Goal: Information Seeking & Learning: Learn about a topic

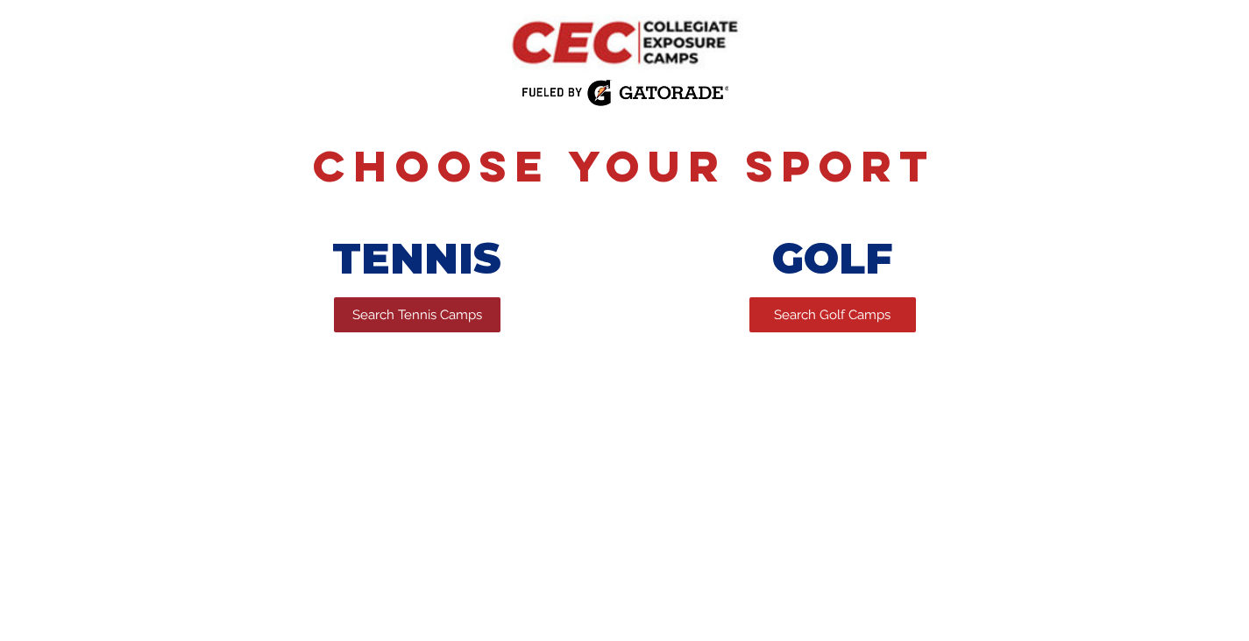
click at [417, 318] on span "Search Tennis Camps" at bounding box center [417, 315] width 130 height 18
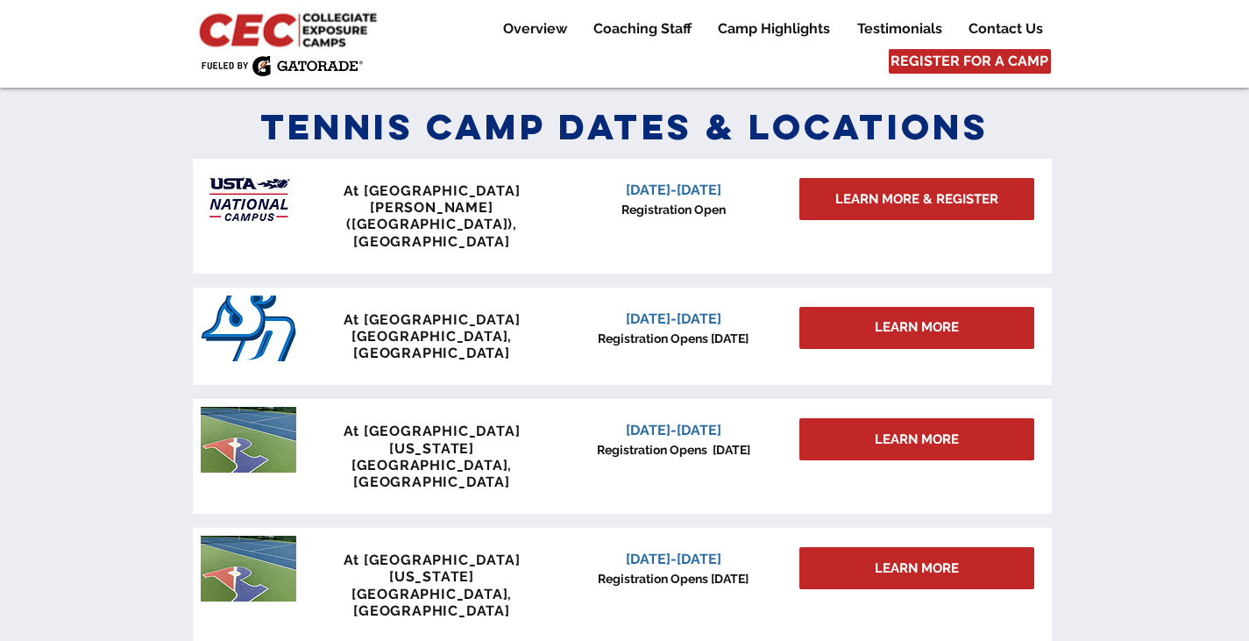
scroll to position [789, 0]
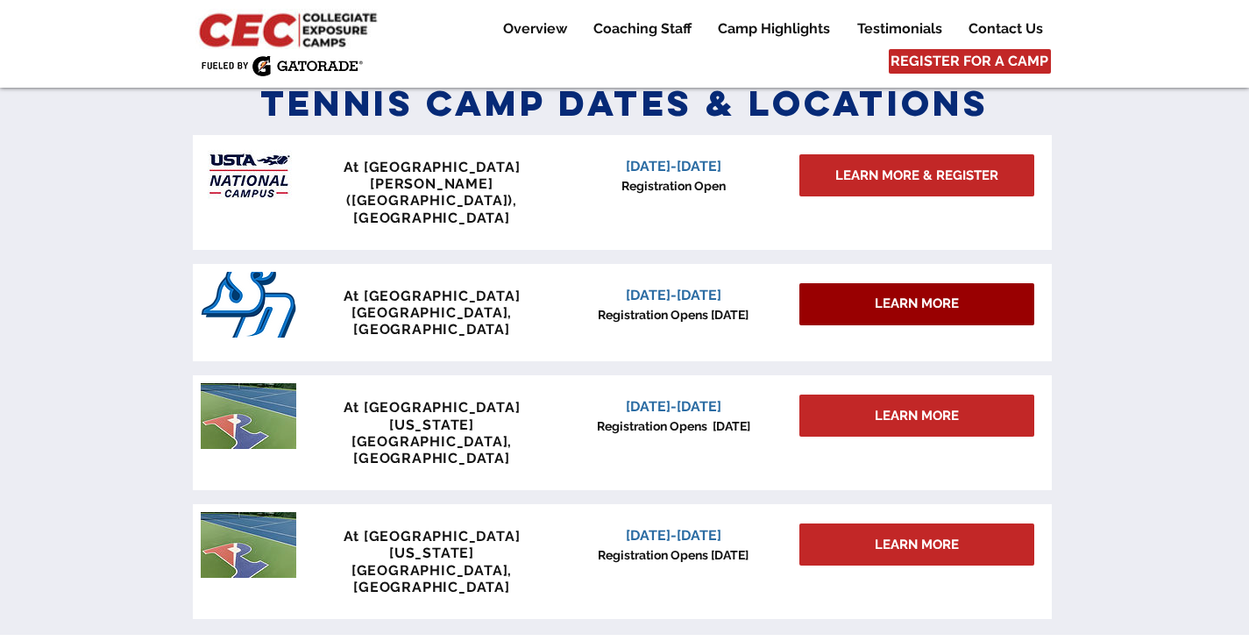
click at [912, 294] on span "LEARN MORE" at bounding box center [917, 303] width 84 height 18
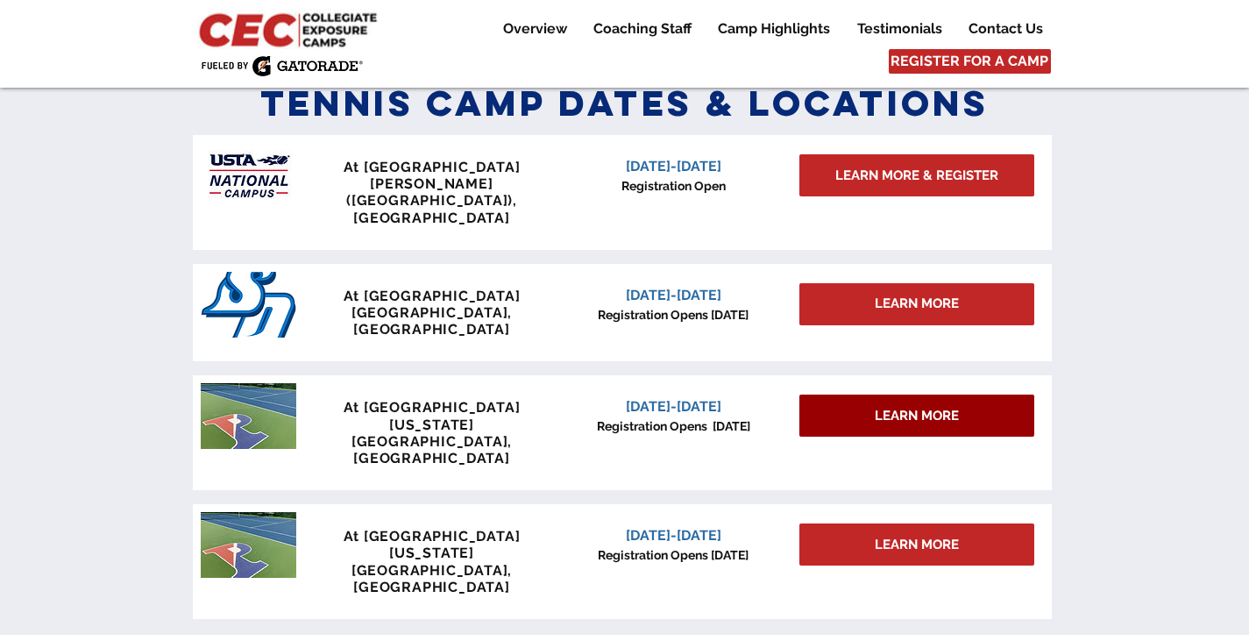
click at [912, 407] on span "LEARN MORE" at bounding box center [917, 416] width 84 height 18
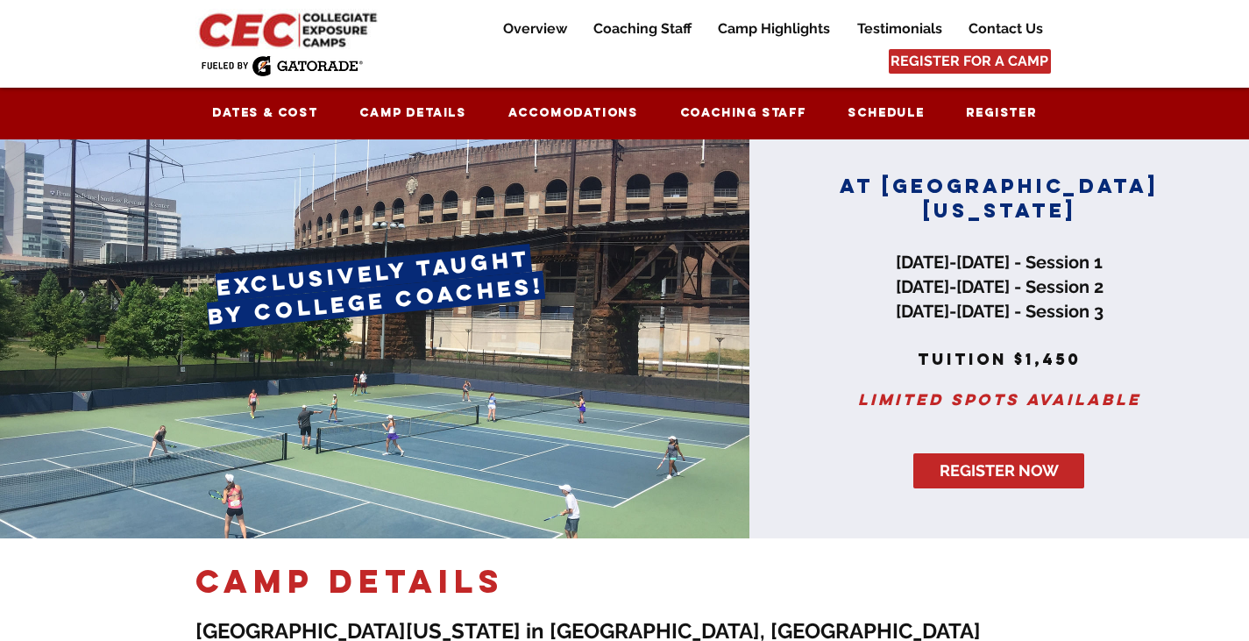
drag, startPoint x: 877, startPoint y: 256, endPoint x: 1124, endPoint y: 329, distance: 256.8
click at [1124, 323] on h2 "June 27-29, 2025 - Session 1 July 18-20, 2025 - Session 2 July 25-27, 2025 - Se…" at bounding box center [999, 286] width 344 height 74
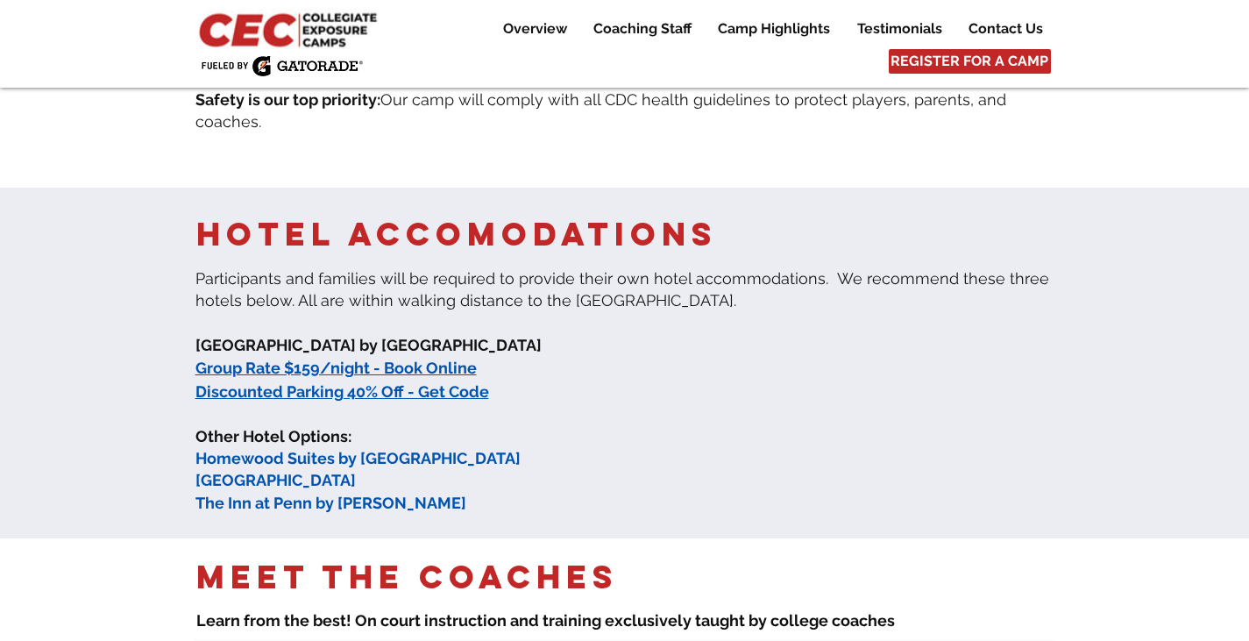
scroll to position [1052, 0]
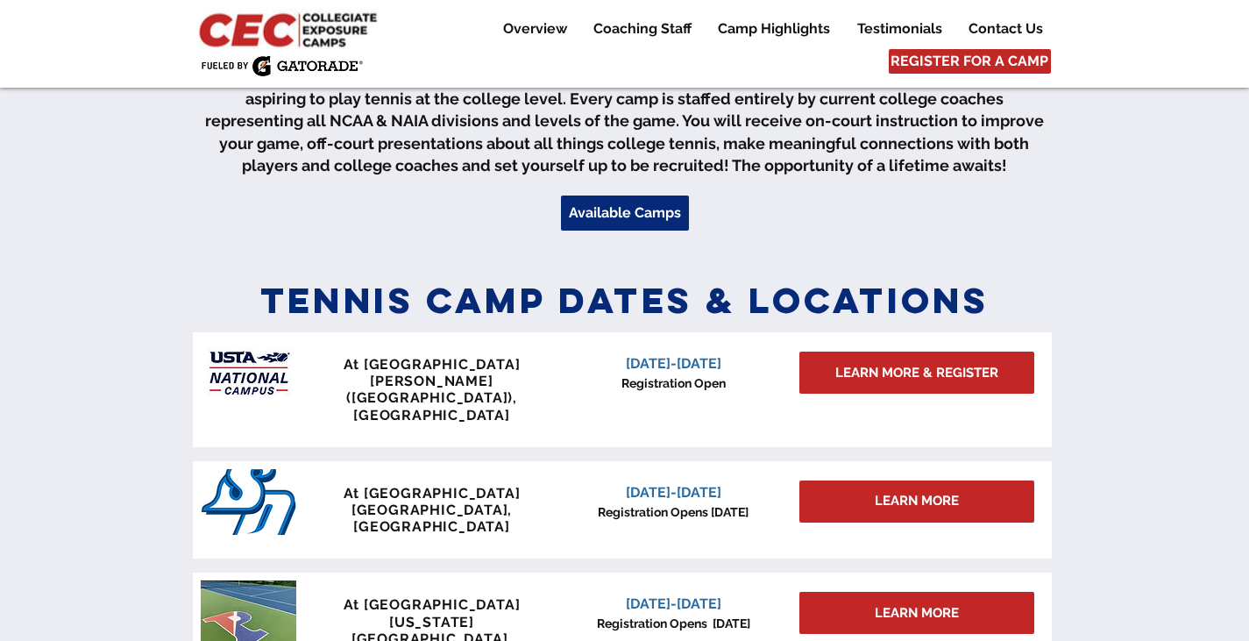
scroll to position [613, 0]
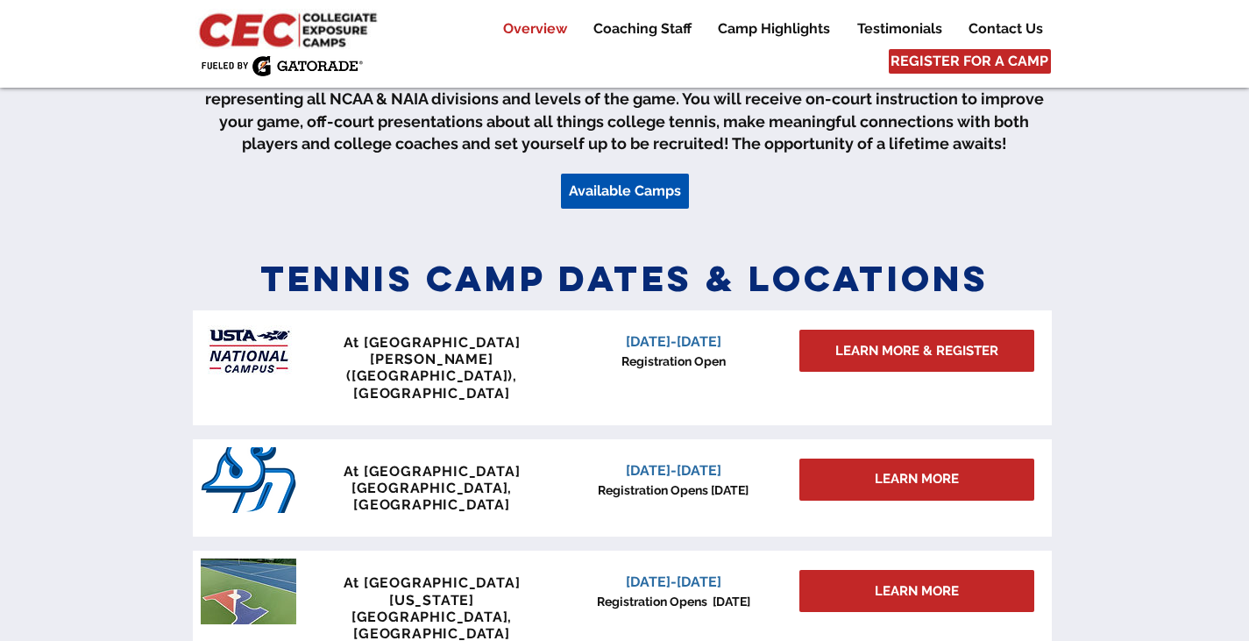
click at [618, 189] on span "Available Camps" at bounding box center [625, 190] width 112 height 19
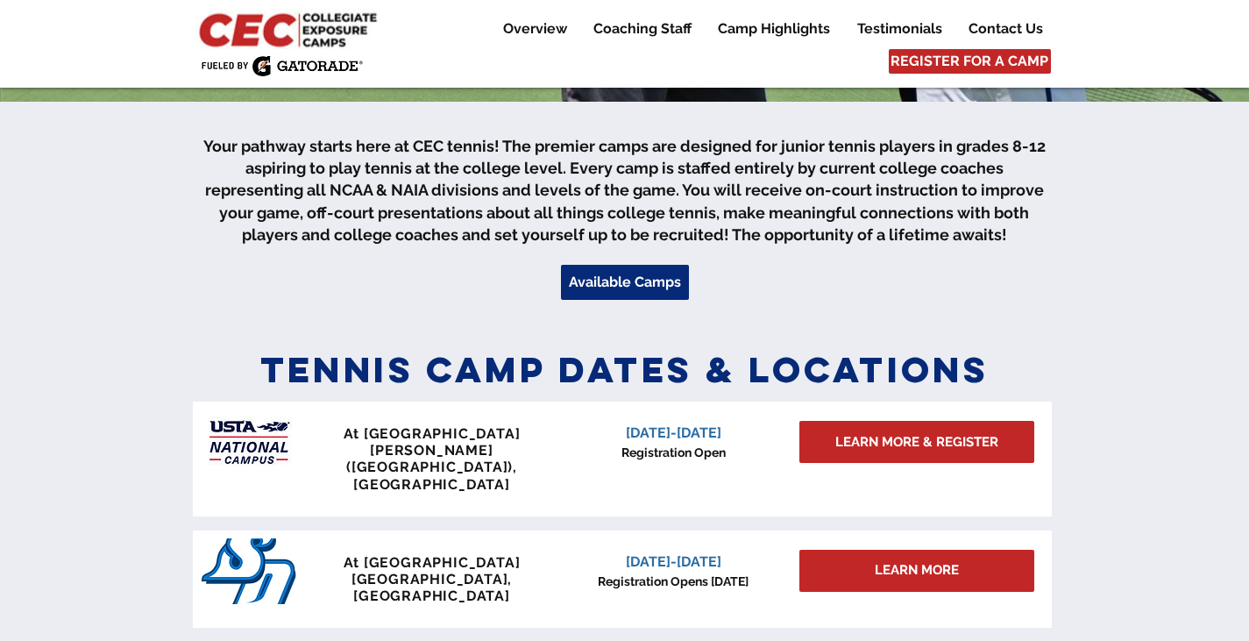
scroll to position [526, 0]
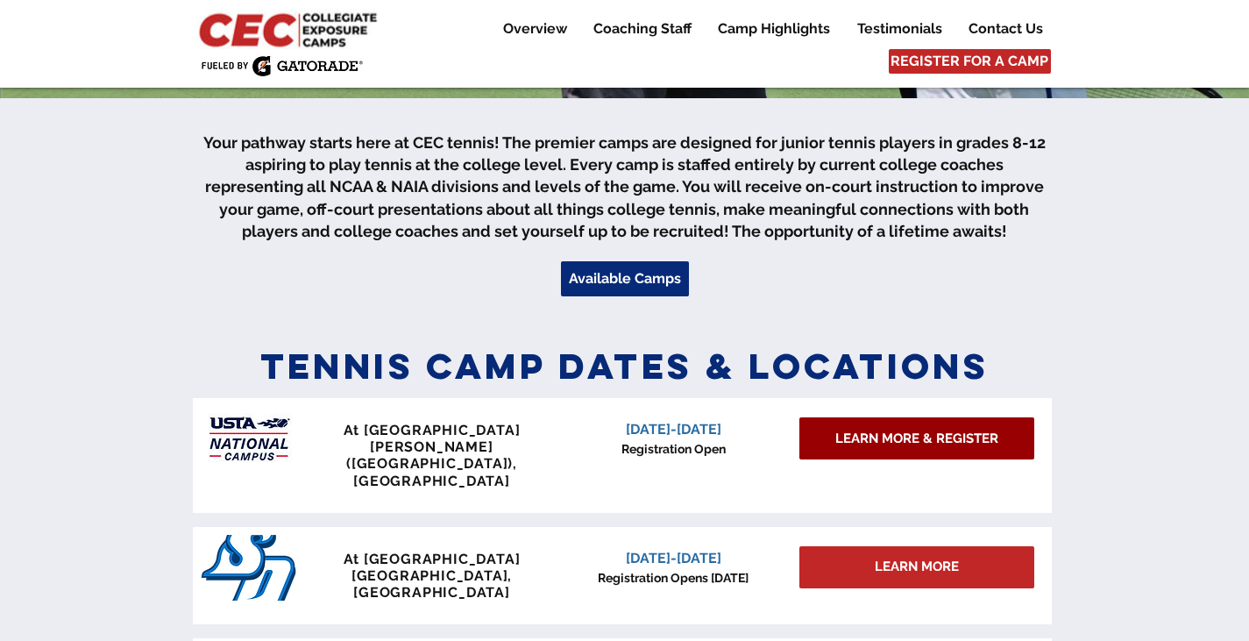
click at [894, 440] on span "LEARN MORE & REGISTER" at bounding box center [916, 438] width 163 height 18
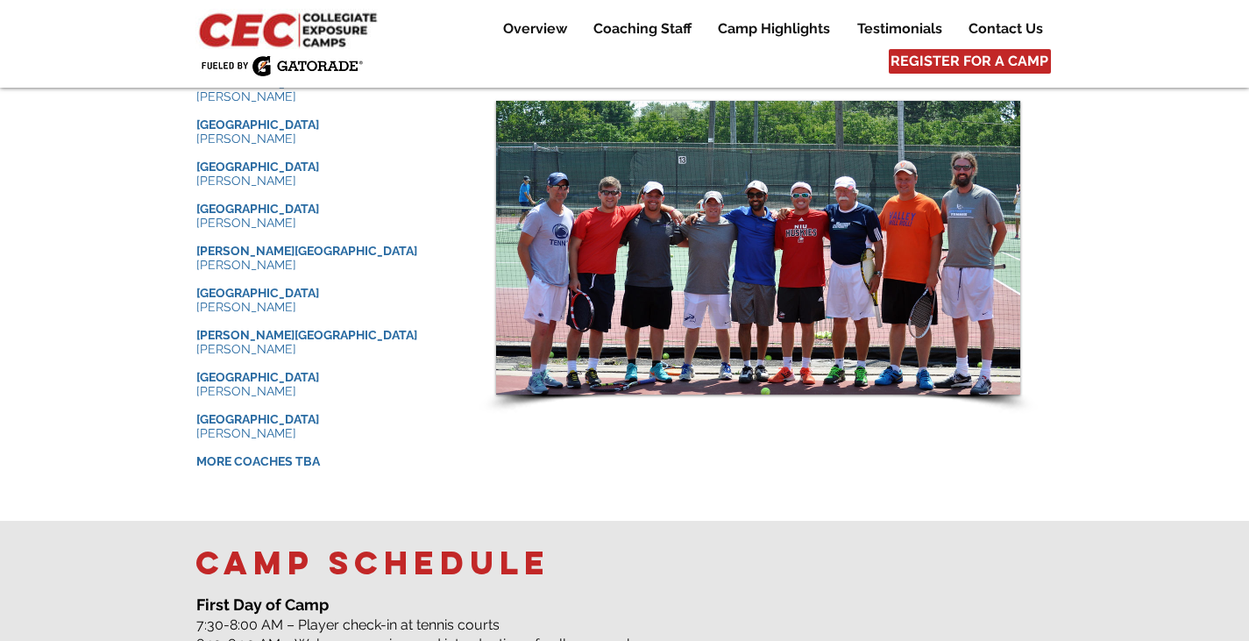
scroll to position [1928, 0]
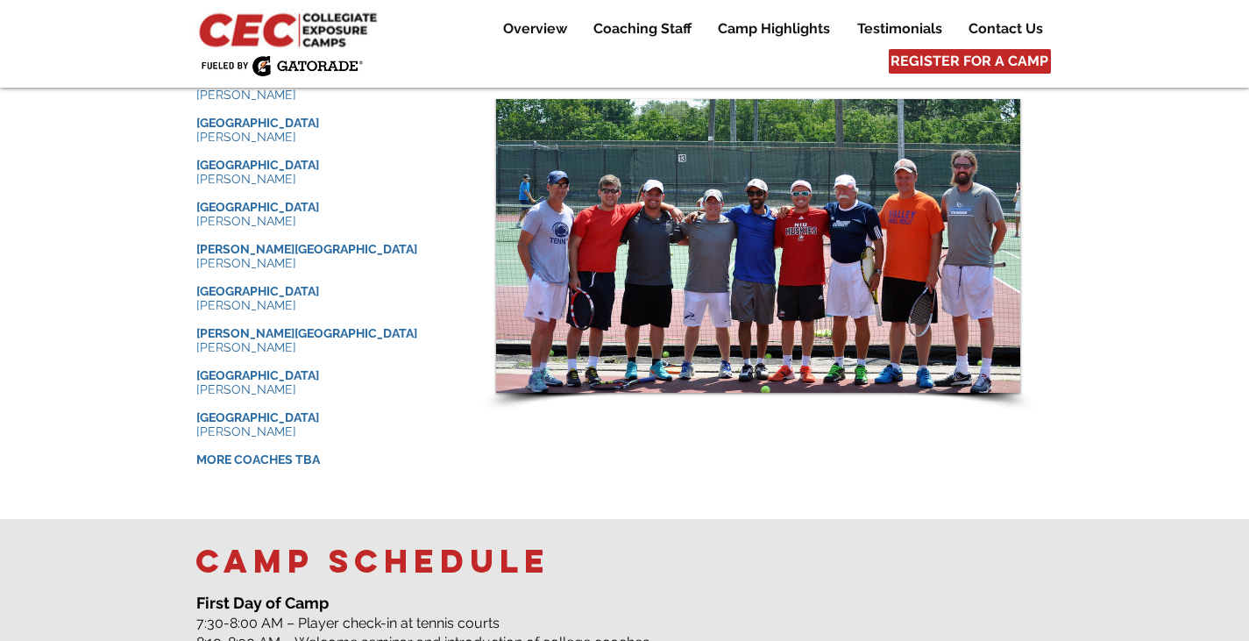
click at [270, 452] on span "MORE COACHES TBA" at bounding box center [258, 459] width 124 height 14
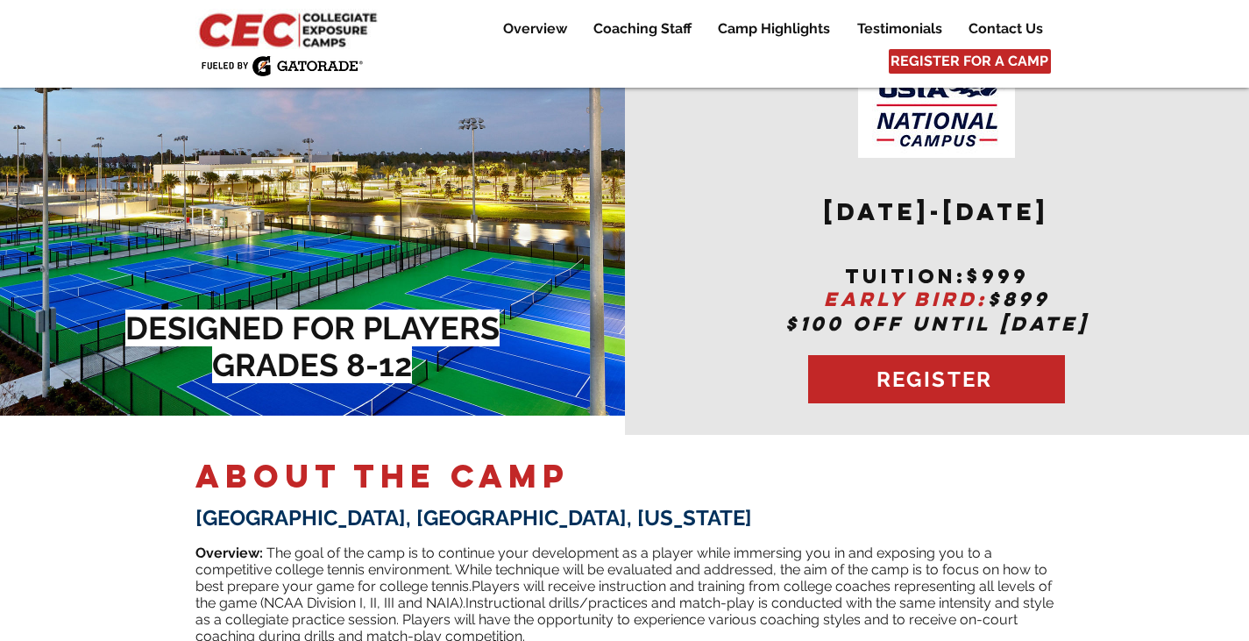
scroll to position [0, 0]
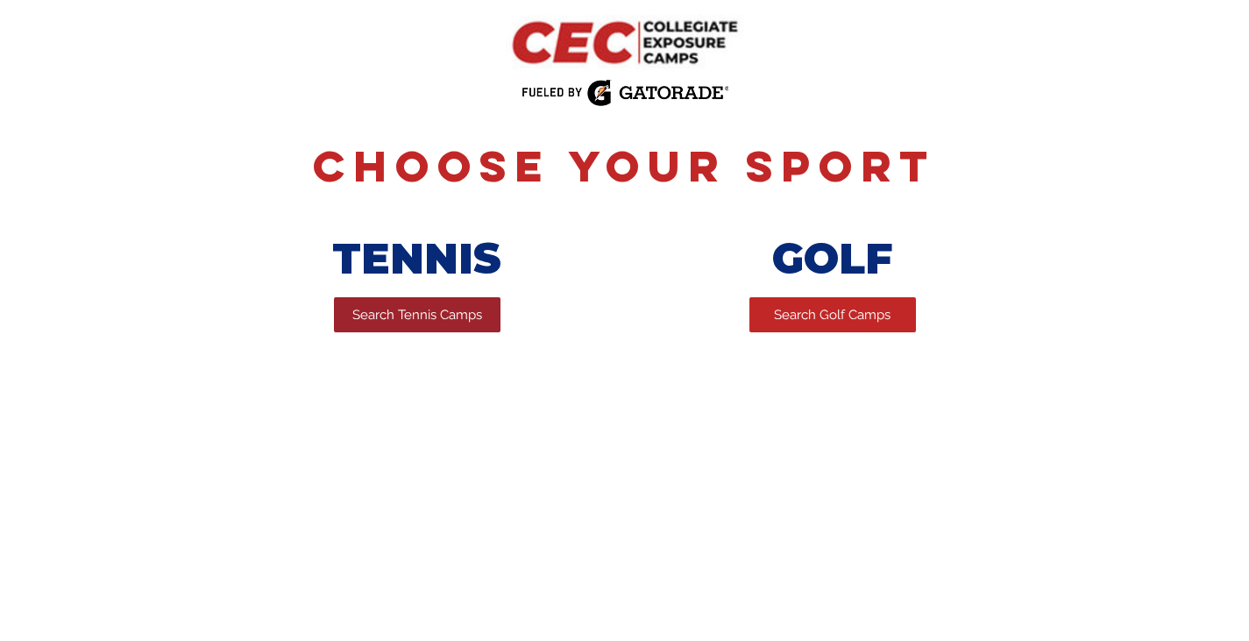
click at [420, 324] on span "Search Tennis Camps" at bounding box center [417, 315] width 130 height 18
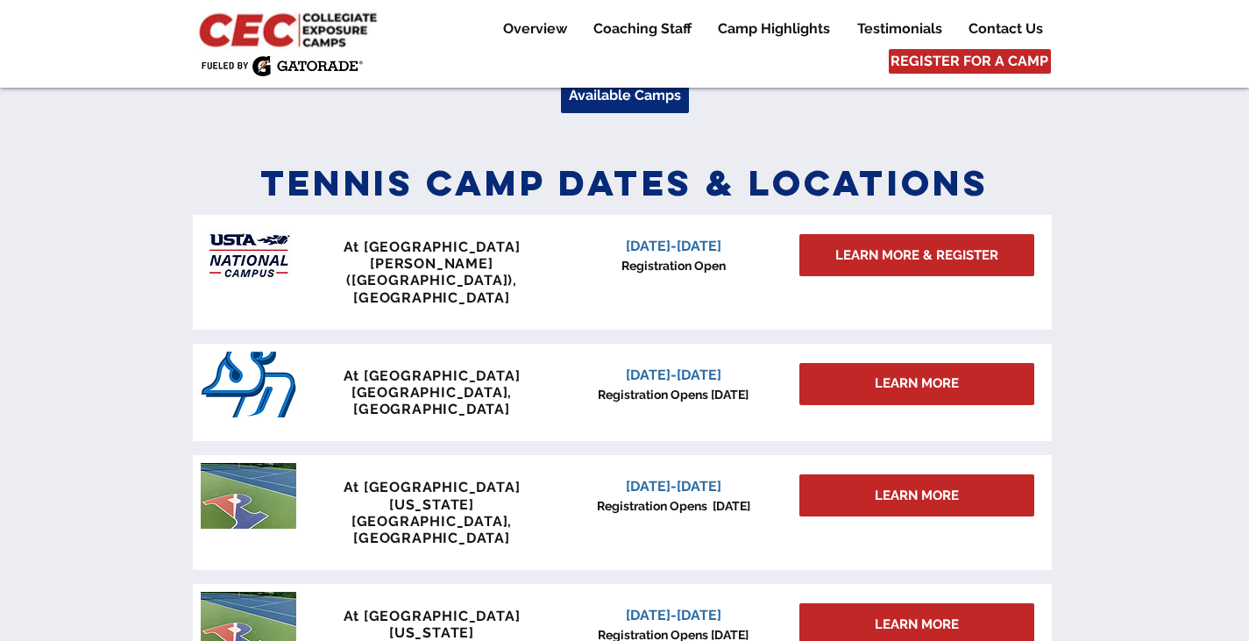
scroll to position [701, 0]
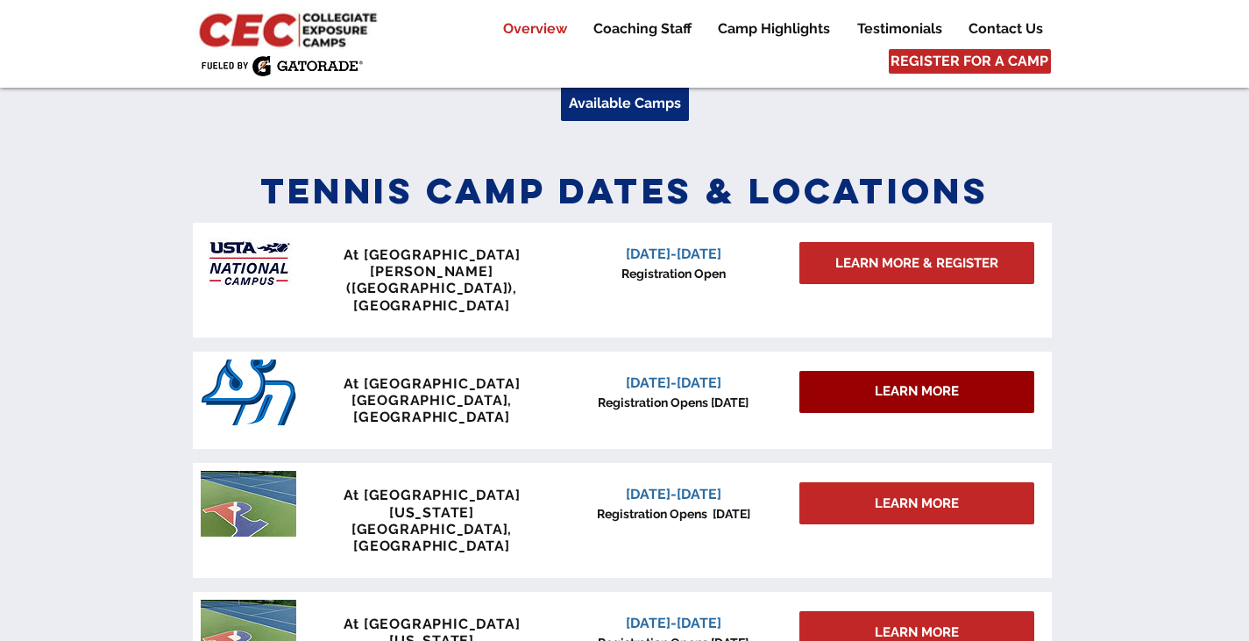
click at [934, 382] on span "LEARN MORE" at bounding box center [917, 391] width 84 height 18
click at [910, 382] on span "LEARN MORE" at bounding box center [917, 391] width 84 height 18
click at [911, 382] on span "LEARN MORE" at bounding box center [917, 391] width 84 height 18
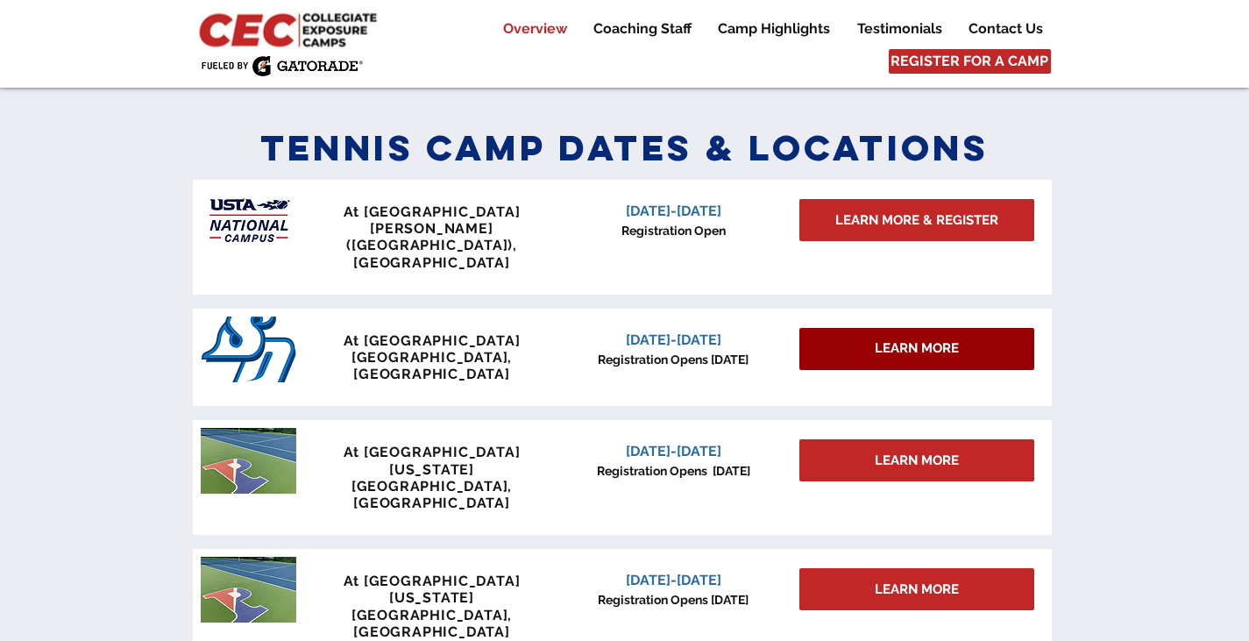
scroll to position [789, 0]
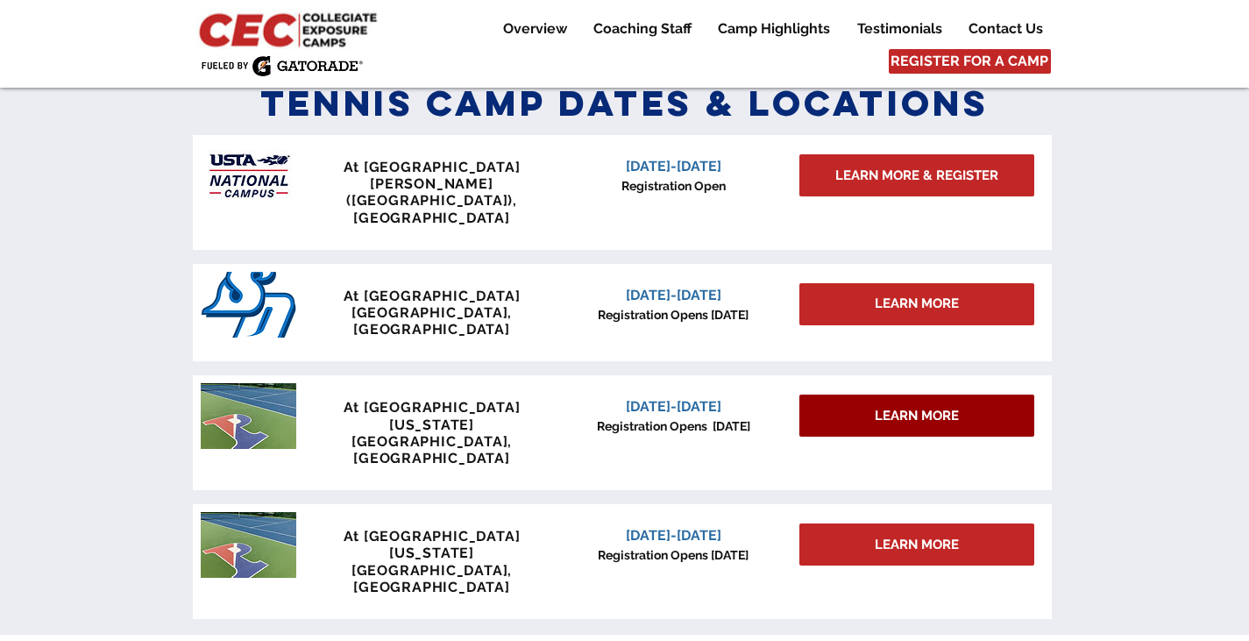
click at [917, 407] on span "LEARN MORE" at bounding box center [917, 416] width 84 height 18
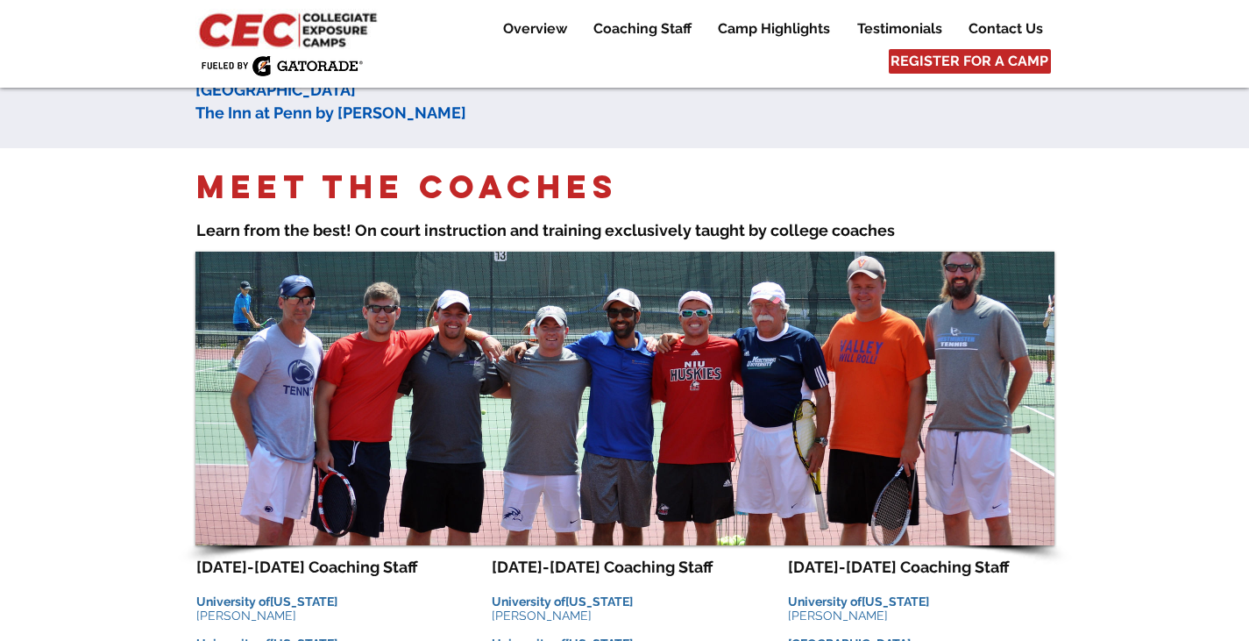
scroll to position [1052, 0]
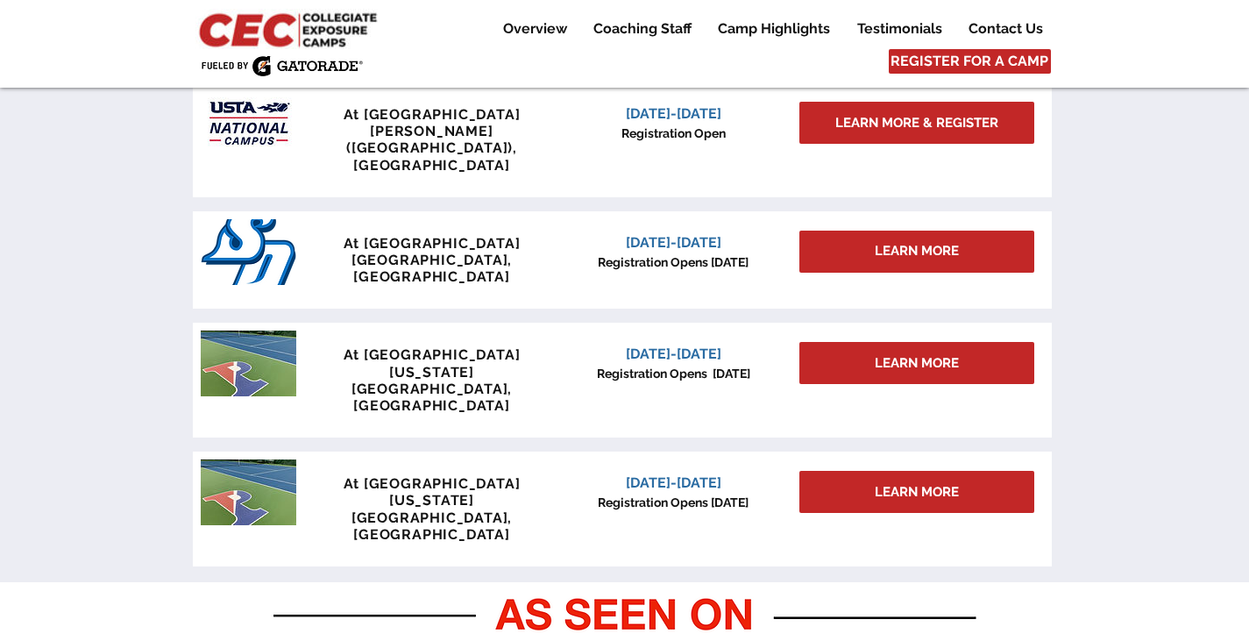
scroll to position [876, 0]
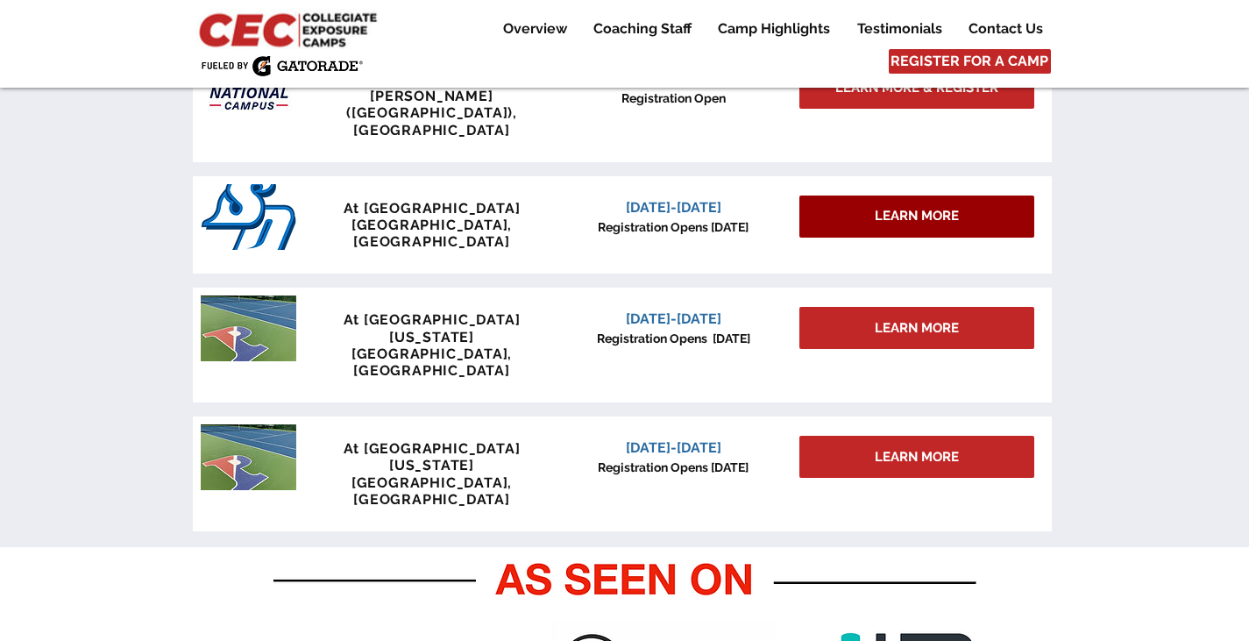
click at [924, 207] on span "LEARN MORE" at bounding box center [917, 216] width 84 height 18
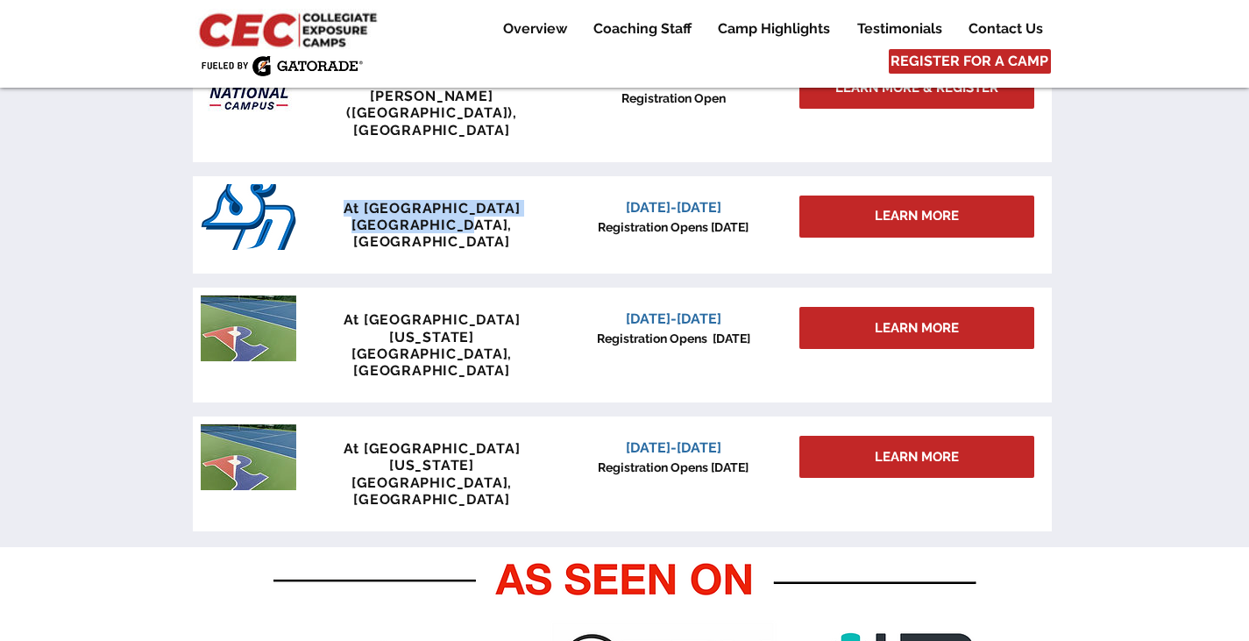
drag, startPoint x: 336, startPoint y: 174, endPoint x: 509, endPoint y: 190, distance: 174.3
click at [509, 200] on div "At University of San Diego San Diego, CA" at bounding box center [431, 225] width 259 height 51
copy div "At University of San Diego San Diego, CA"
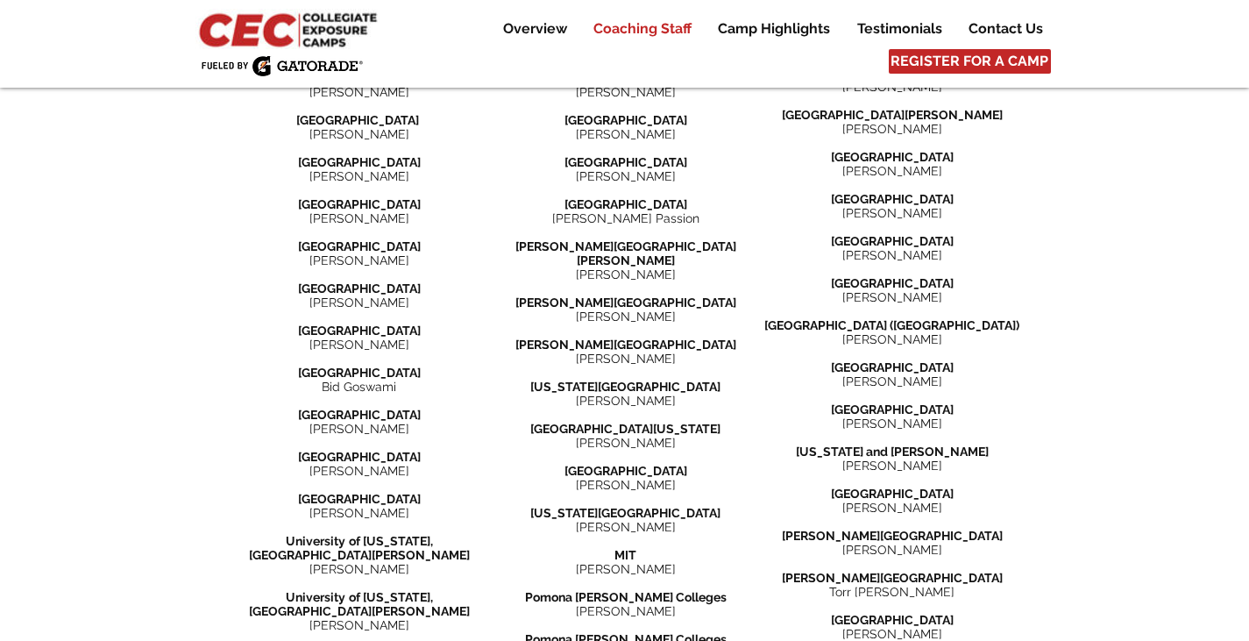
scroll to position [2279, 0]
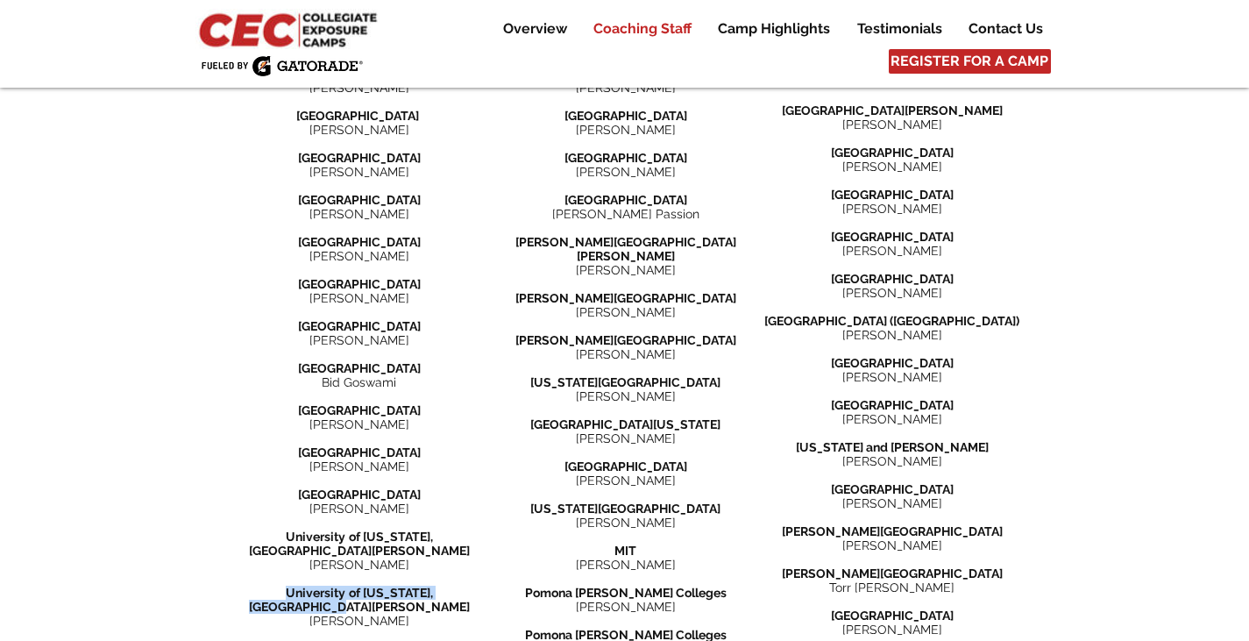
drag, startPoint x: 475, startPoint y: 478, endPoint x: 245, endPoint y: 483, distance: 229.7
click at [245, 585] on p "University of California, Santa Barbara" at bounding box center [359, 599] width 266 height 28
click at [474, 585] on p "University of California, Santa Barbara" at bounding box center [359, 599] width 266 height 28
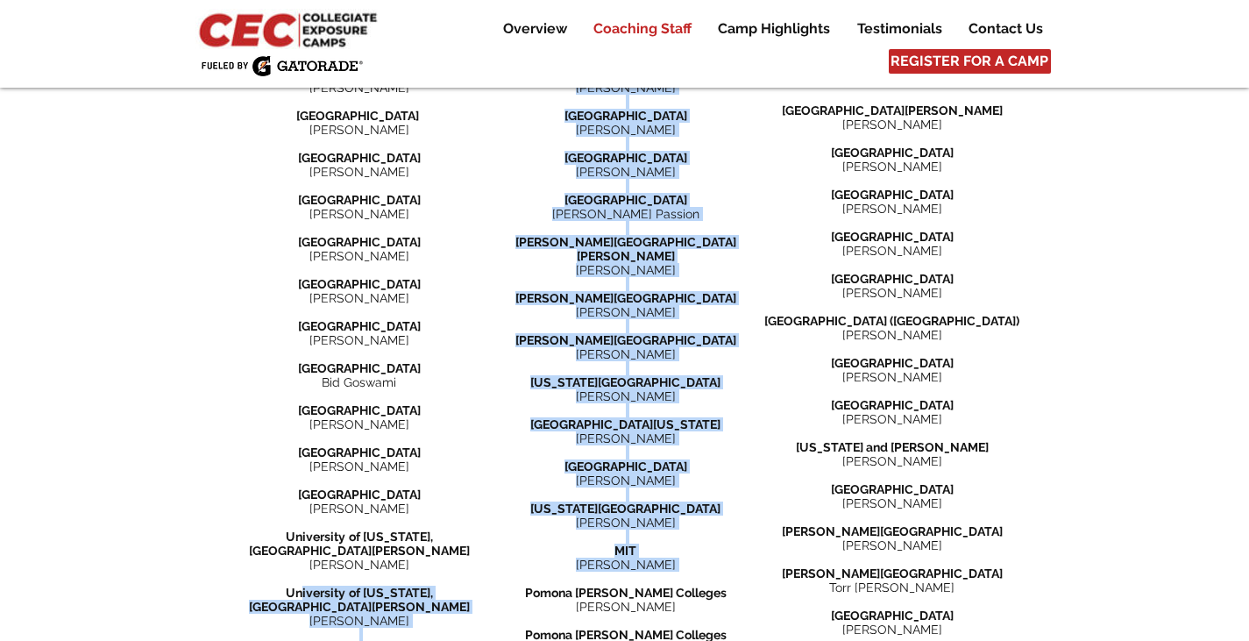
drag, startPoint x: 496, startPoint y: 481, endPoint x: 261, endPoint y: 483, distance: 234.9
click at [261, 483] on div "coaching staff Learn from the best! Taught exclusively by college coaches​. Our…" at bounding box center [624, 289] width 1249 height 940
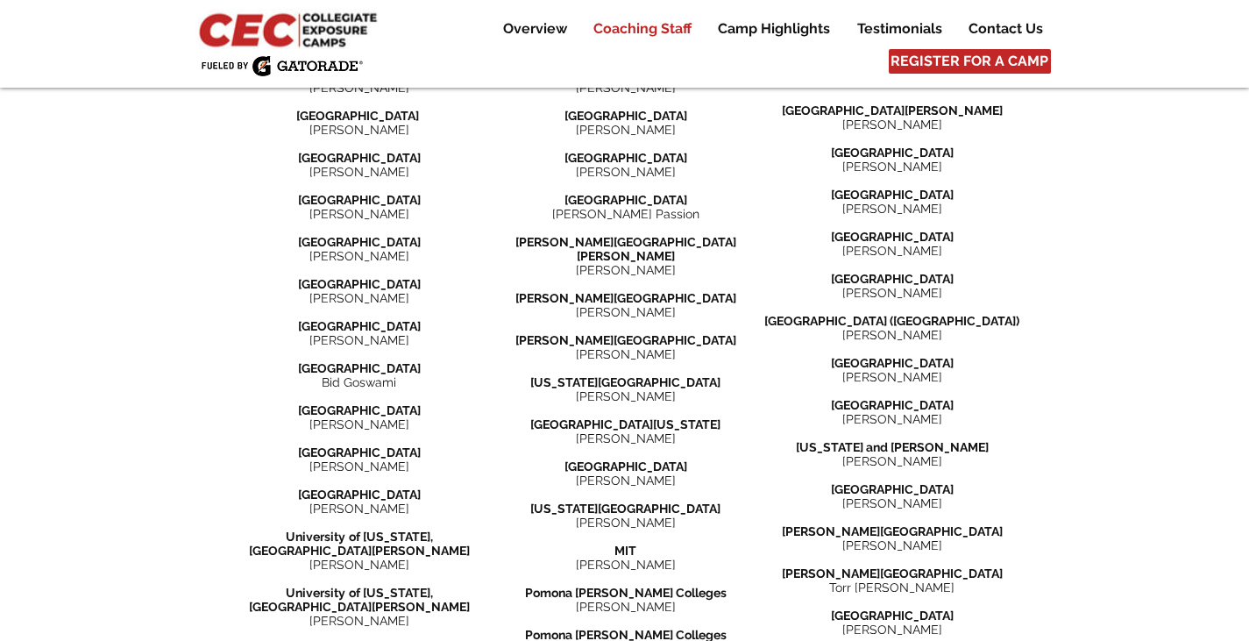
click at [286, 585] on span "University" at bounding box center [316, 592] width 60 height 14
drag, startPoint x: 244, startPoint y: 476, endPoint x: 478, endPoint y: 483, distance: 234.1
click at [478, 585] on p "University of California, Santa Barbara" at bounding box center [359, 599] width 266 height 28
copy span "University of California, Santa Barbara"
